Goal: Transaction & Acquisition: Purchase product/service

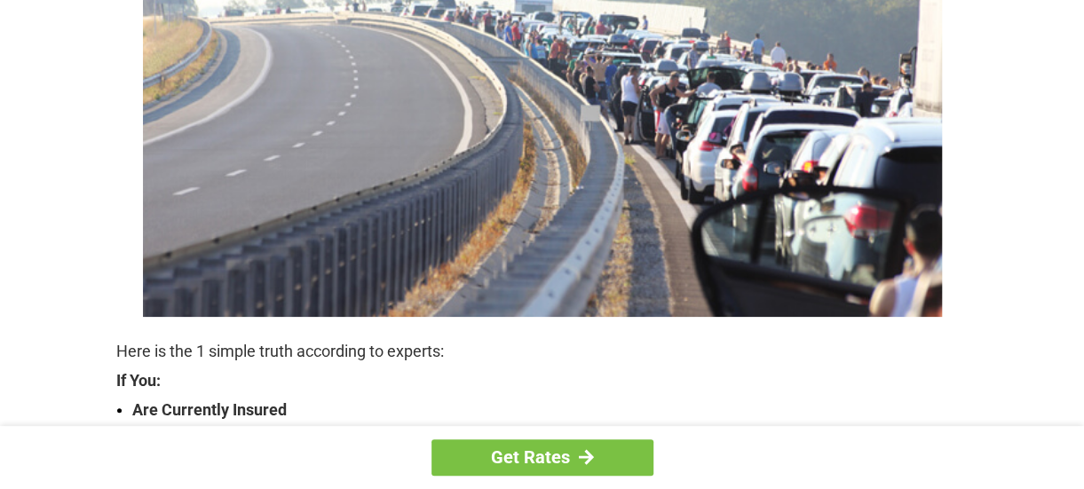
scroll to position [325, 0]
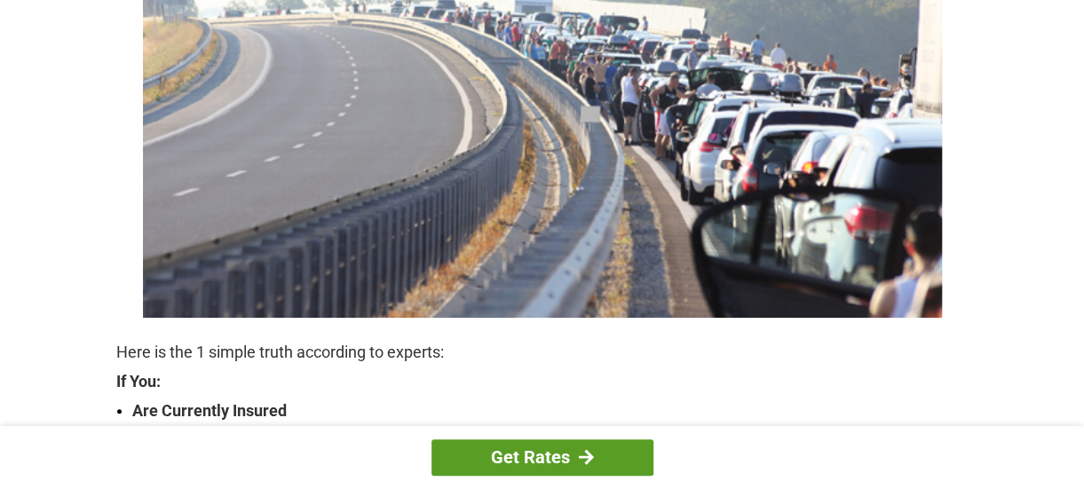
click at [566, 451] on link "Get Rates" at bounding box center [542, 457] width 222 height 36
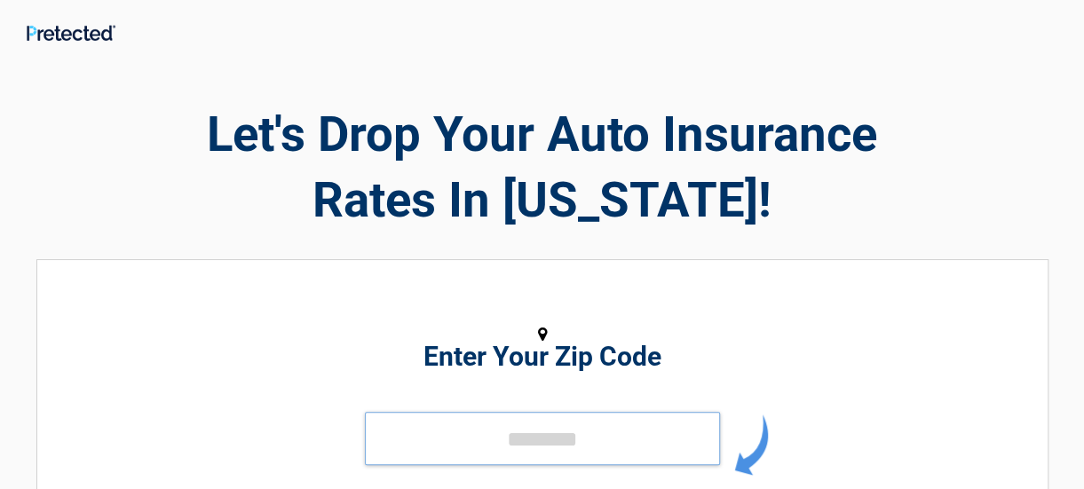
click at [450, 436] on input "tel" at bounding box center [542, 438] width 355 height 53
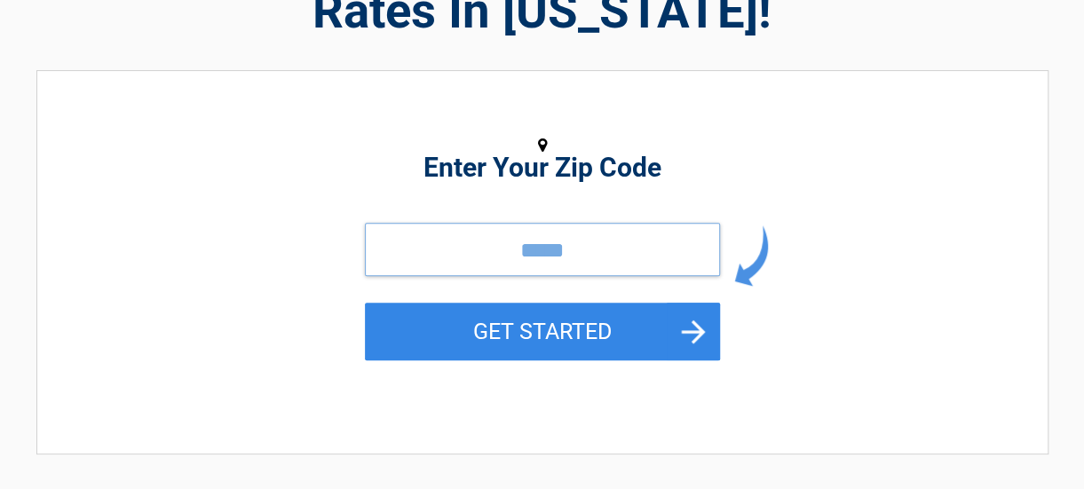
scroll to position [217, 0]
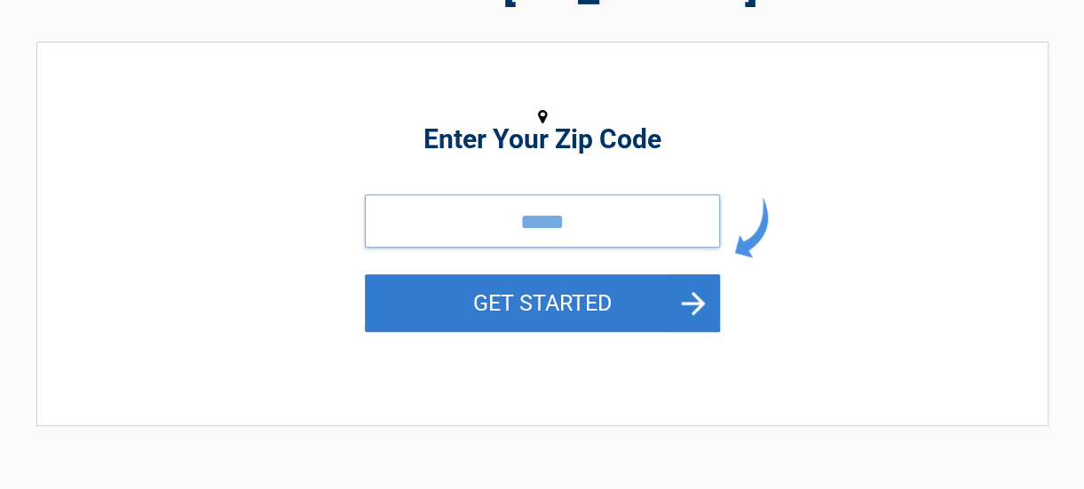
type input "*****"
click at [692, 302] on button "GET STARTED" at bounding box center [542, 303] width 355 height 58
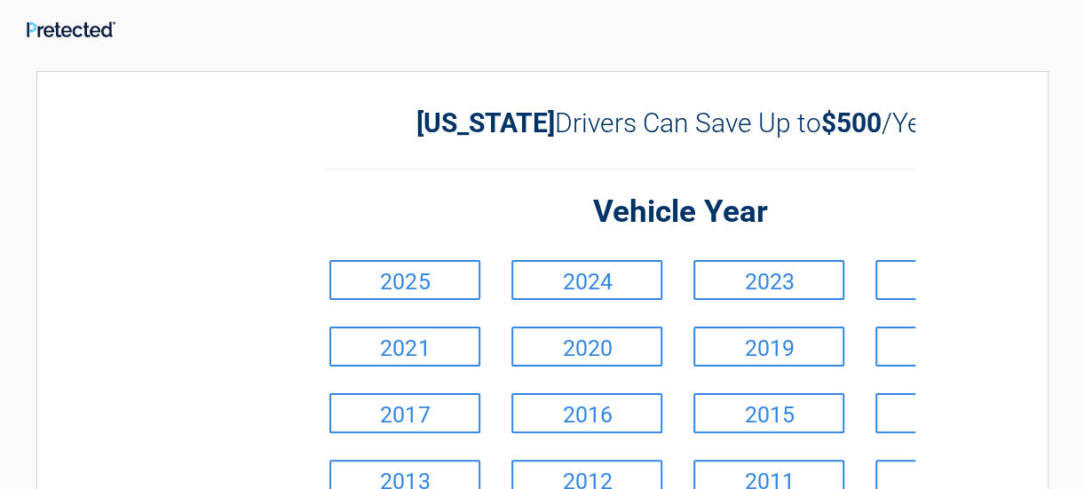
scroll to position [0, 0]
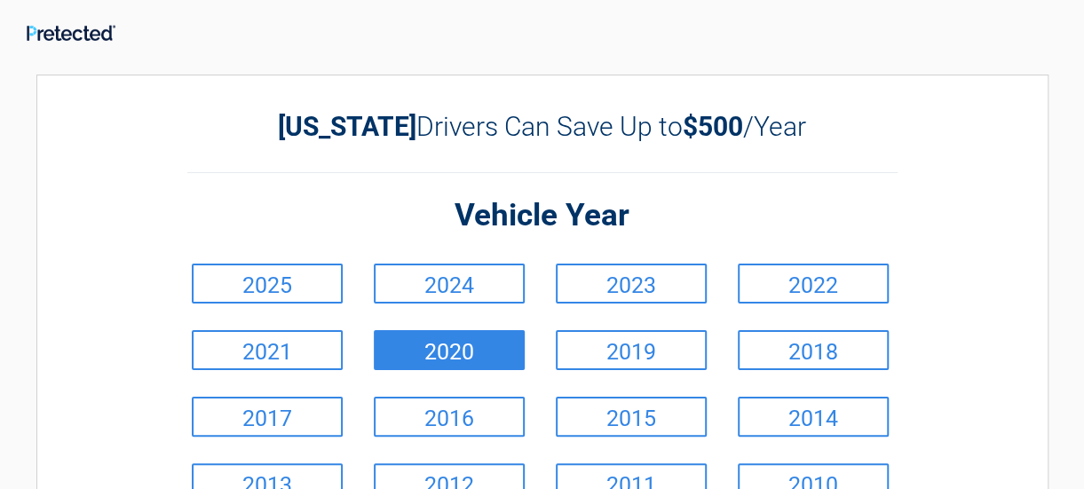
click at [409, 362] on link "2020" at bounding box center [449, 350] width 151 height 40
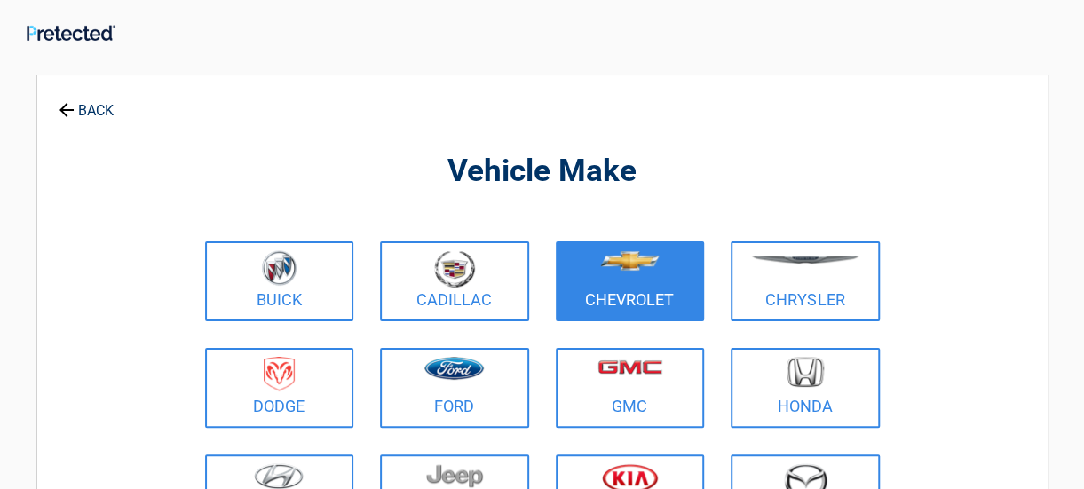
click at [605, 292] on link "Chevrolet" at bounding box center [630, 281] width 149 height 80
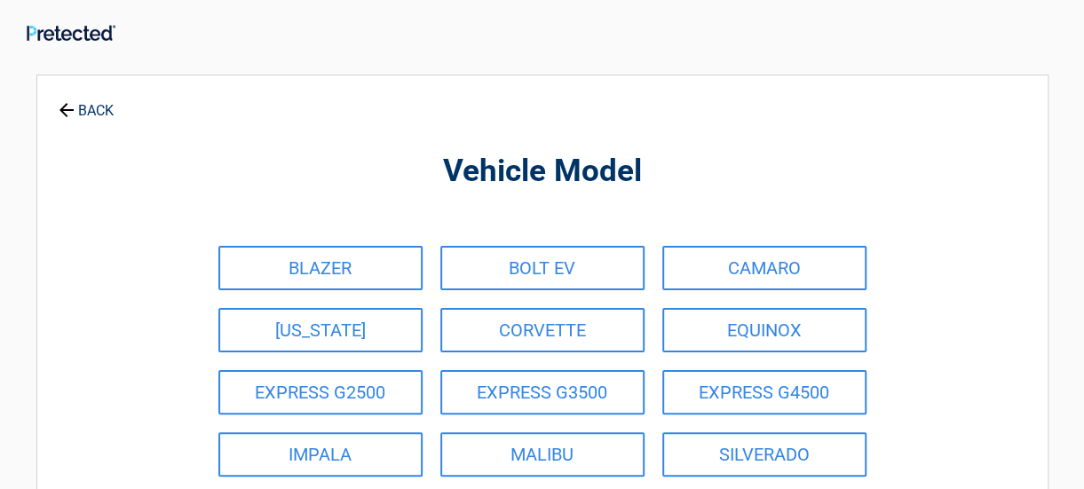
click at [533, 268] on link "BOLT EV" at bounding box center [542, 268] width 204 height 44
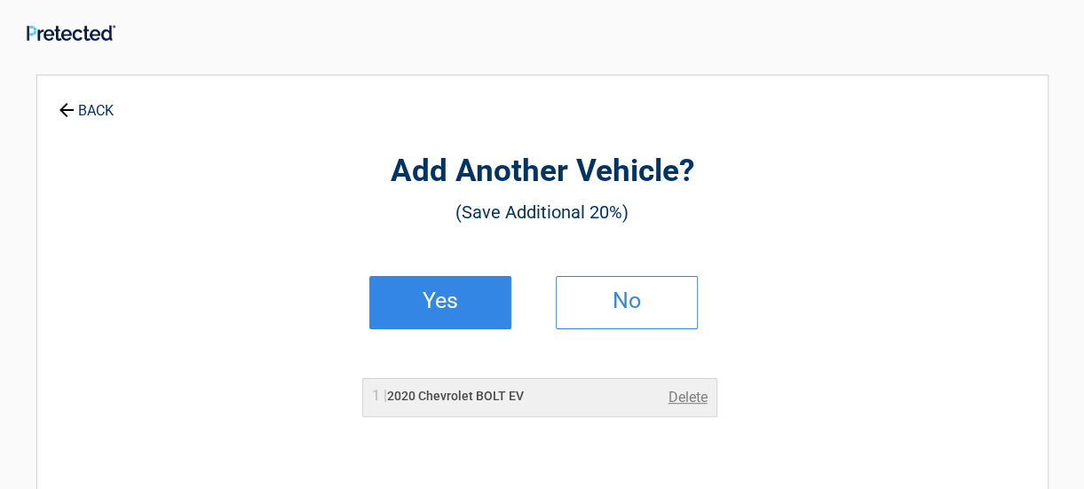
click at [438, 297] on h2 "Yes" at bounding box center [440, 301] width 105 height 12
